Goal: Find specific page/section: Find specific page/section

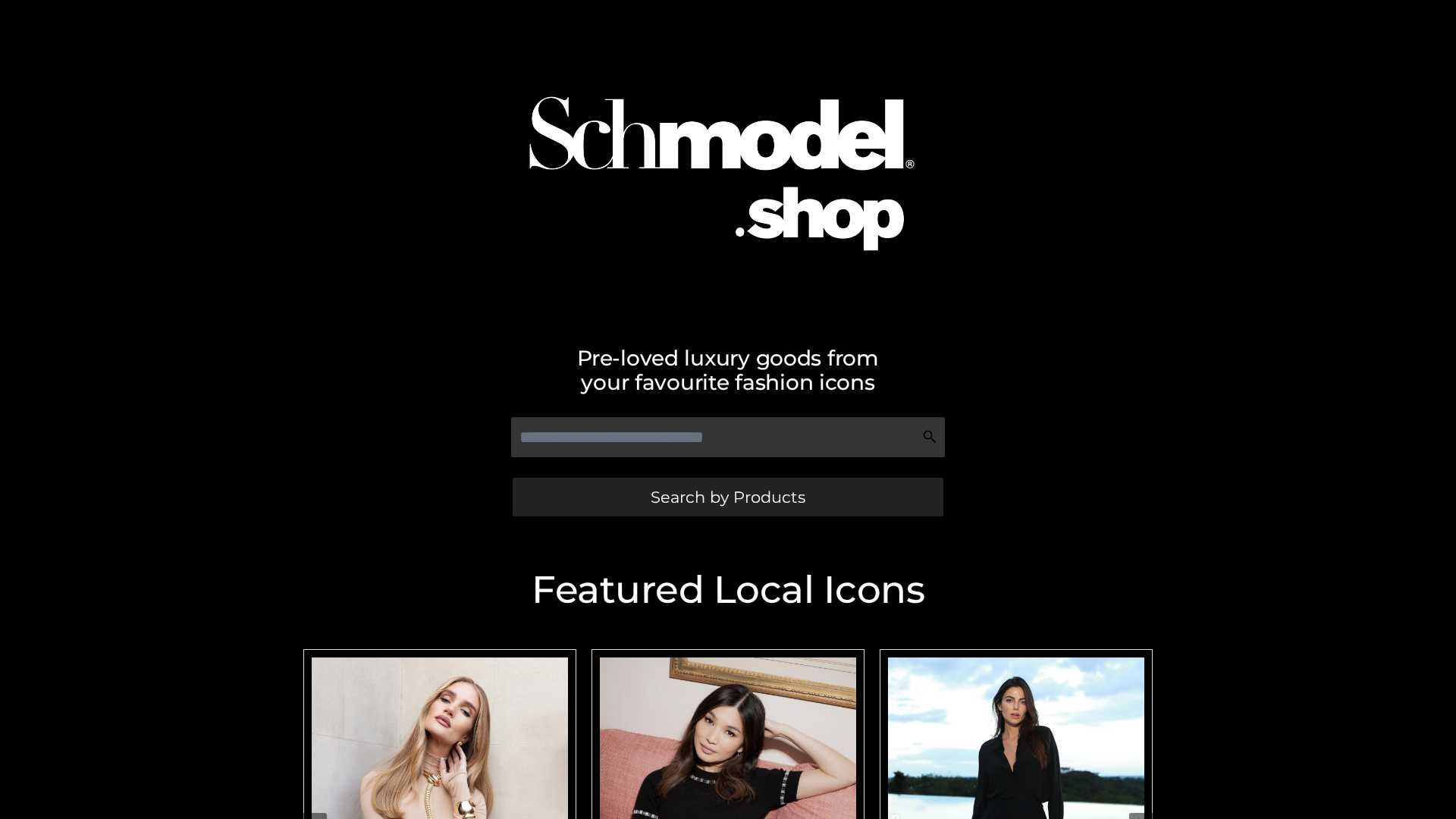
click at [728, 497] on span "Search by Products" at bounding box center [728, 497] width 155 height 16
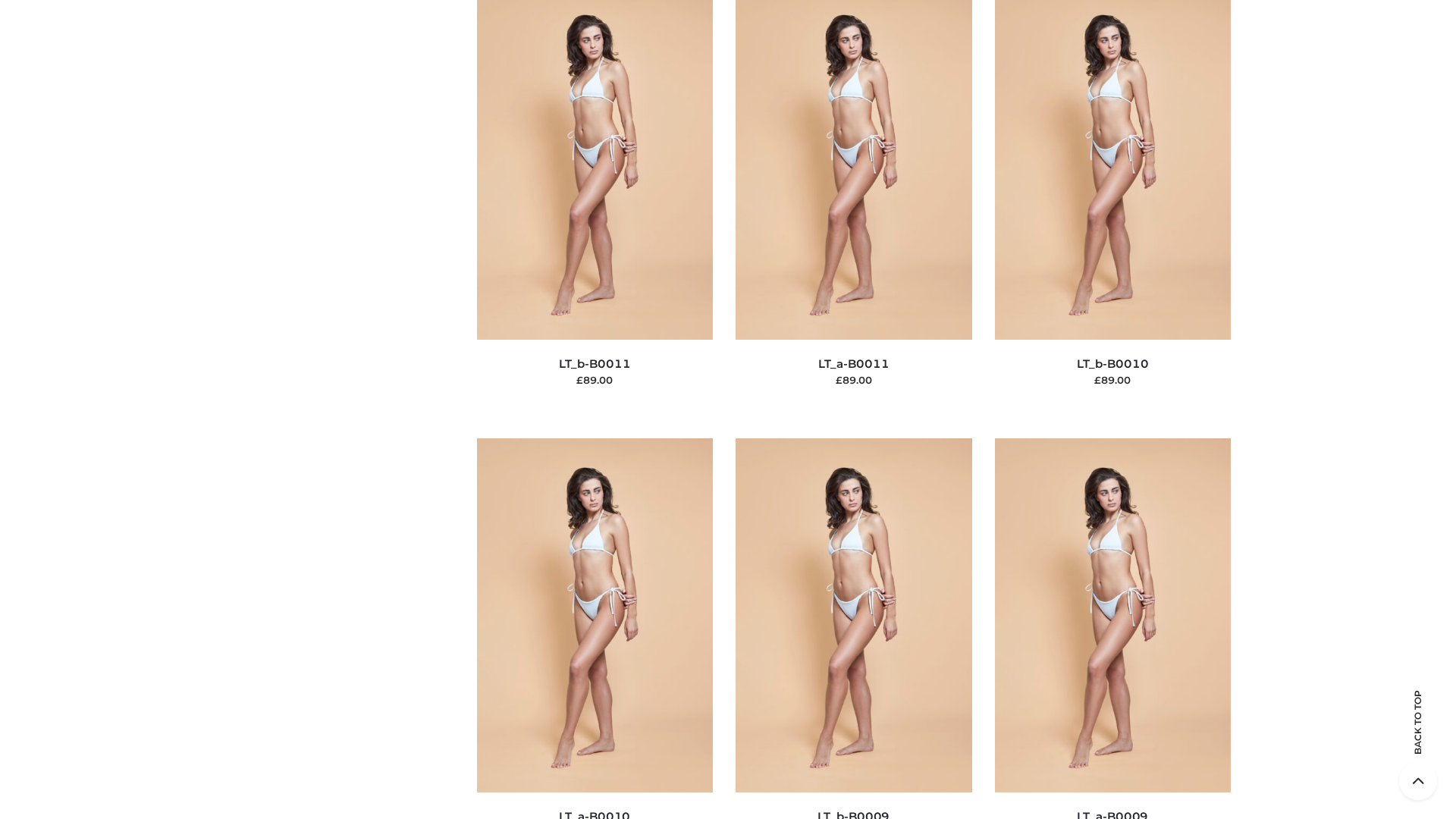
scroll to position [6813, 0]
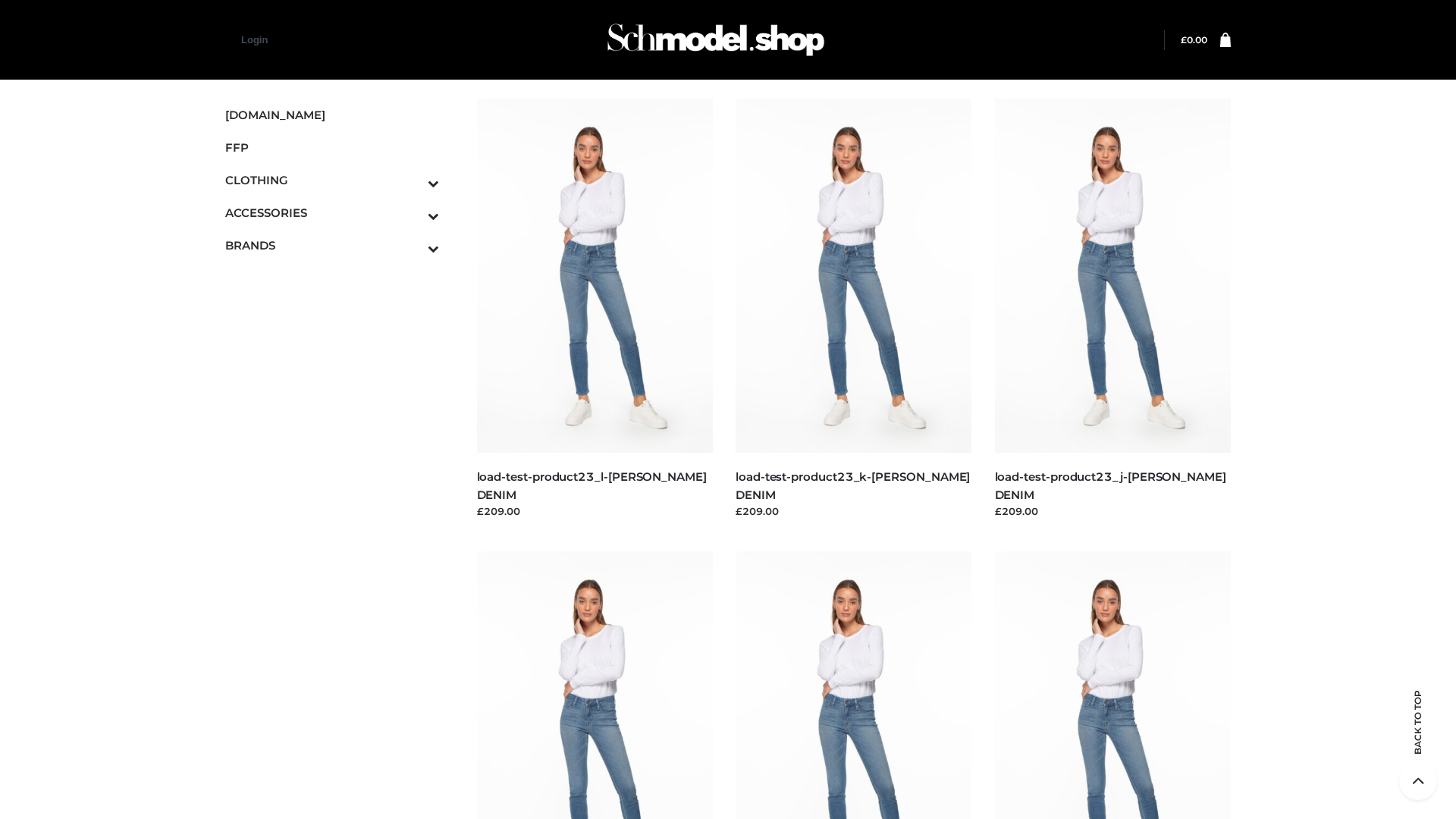
scroll to position [38, 0]
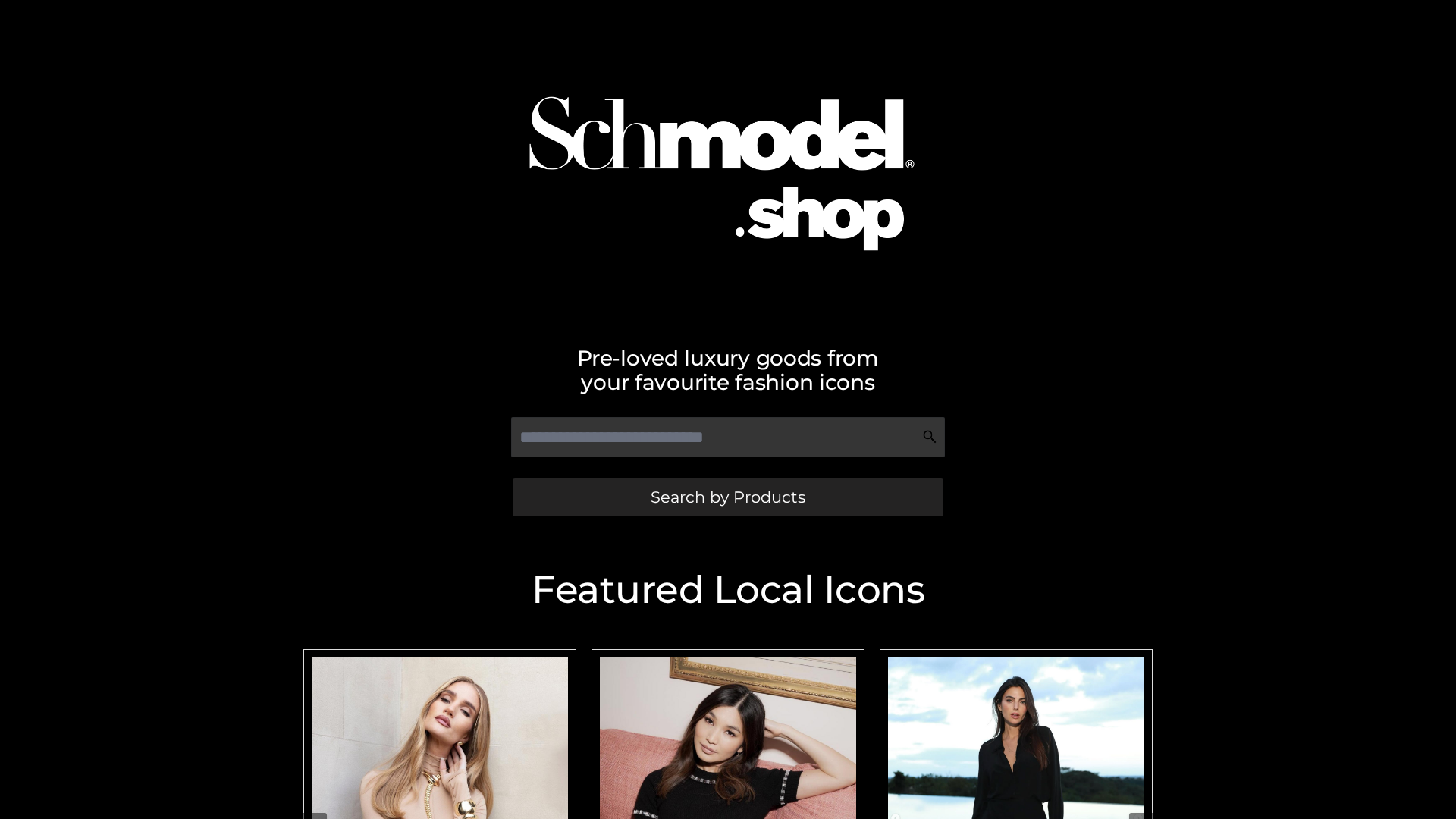
click at [728, 497] on span "Search by Products" at bounding box center [728, 497] width 155 height 16
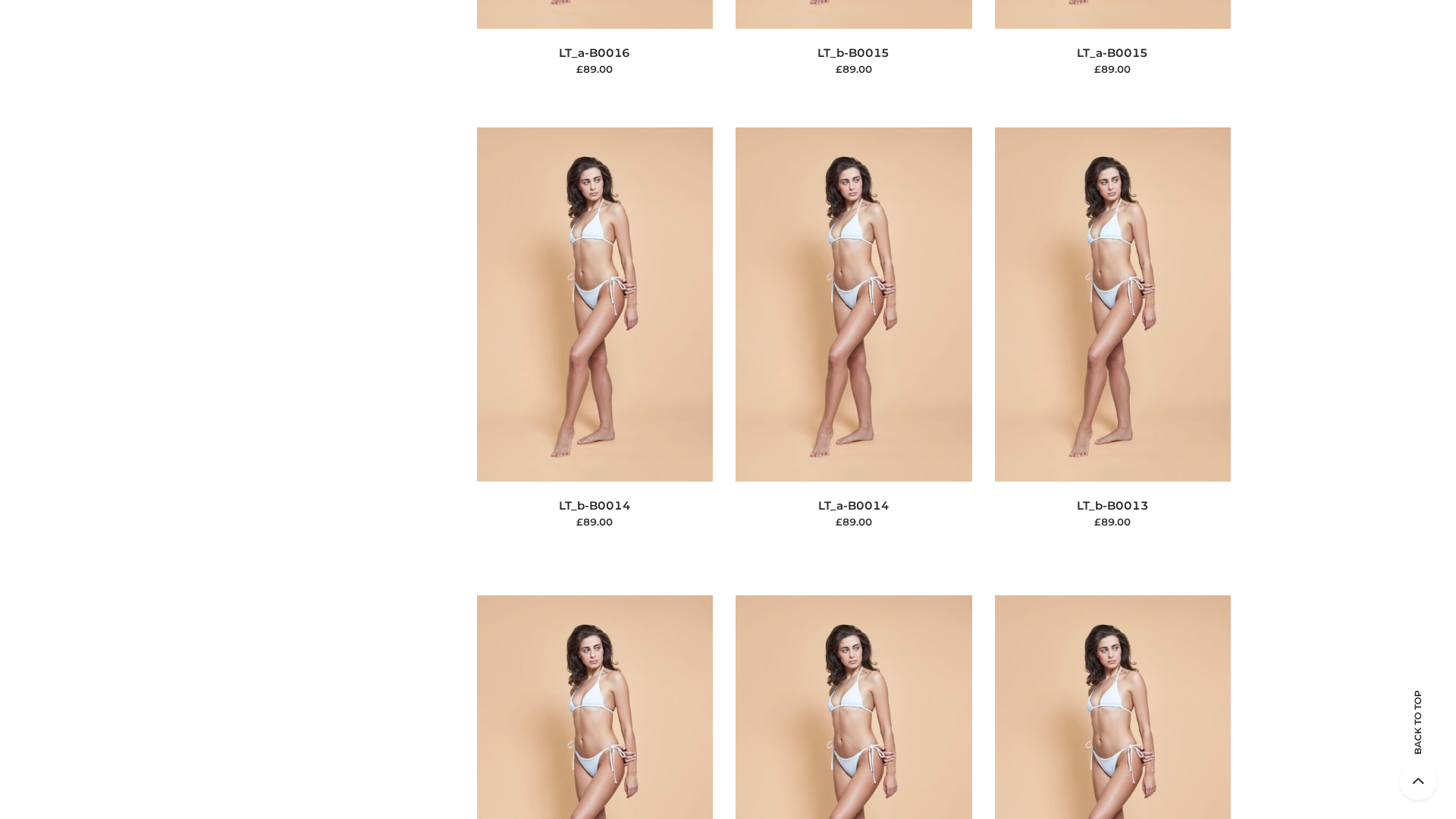
scroll to position [6813, 0]
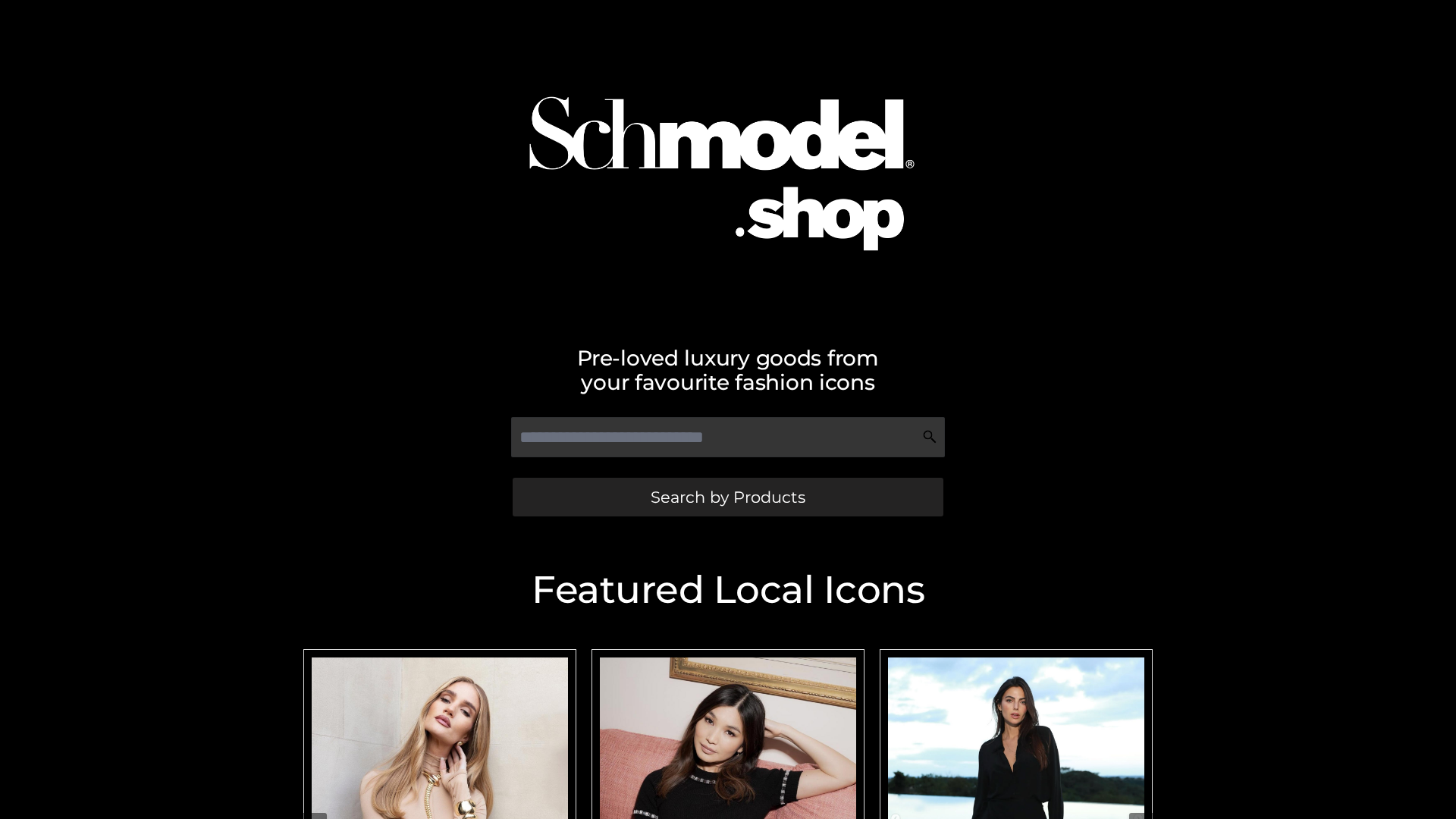
click at [728, 497] on span "Search by Products" at bounding box center [728, 497] width 155 height 16
